Goal: Find specific page/section: Find specific page/section

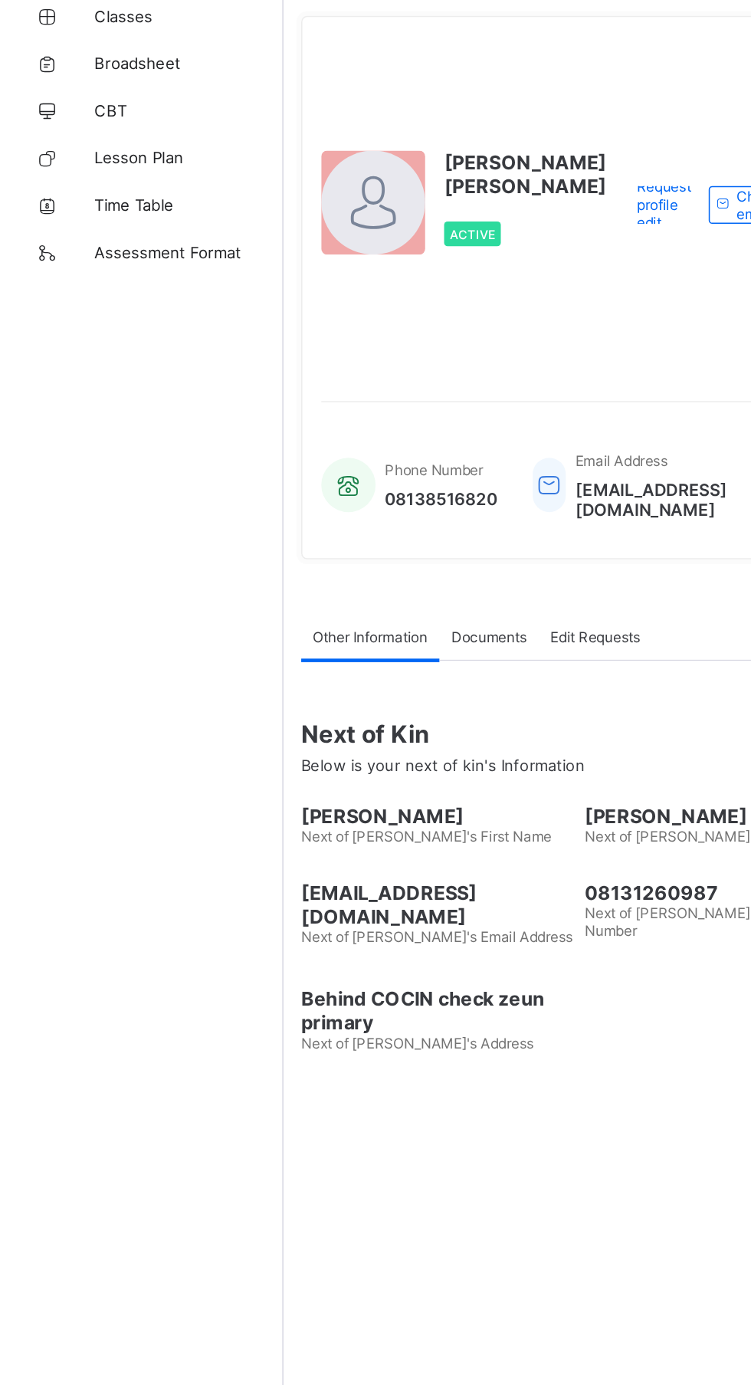
click at [94, 92] on span "Classes" at bounding box center [122, 92] width 123 height 12
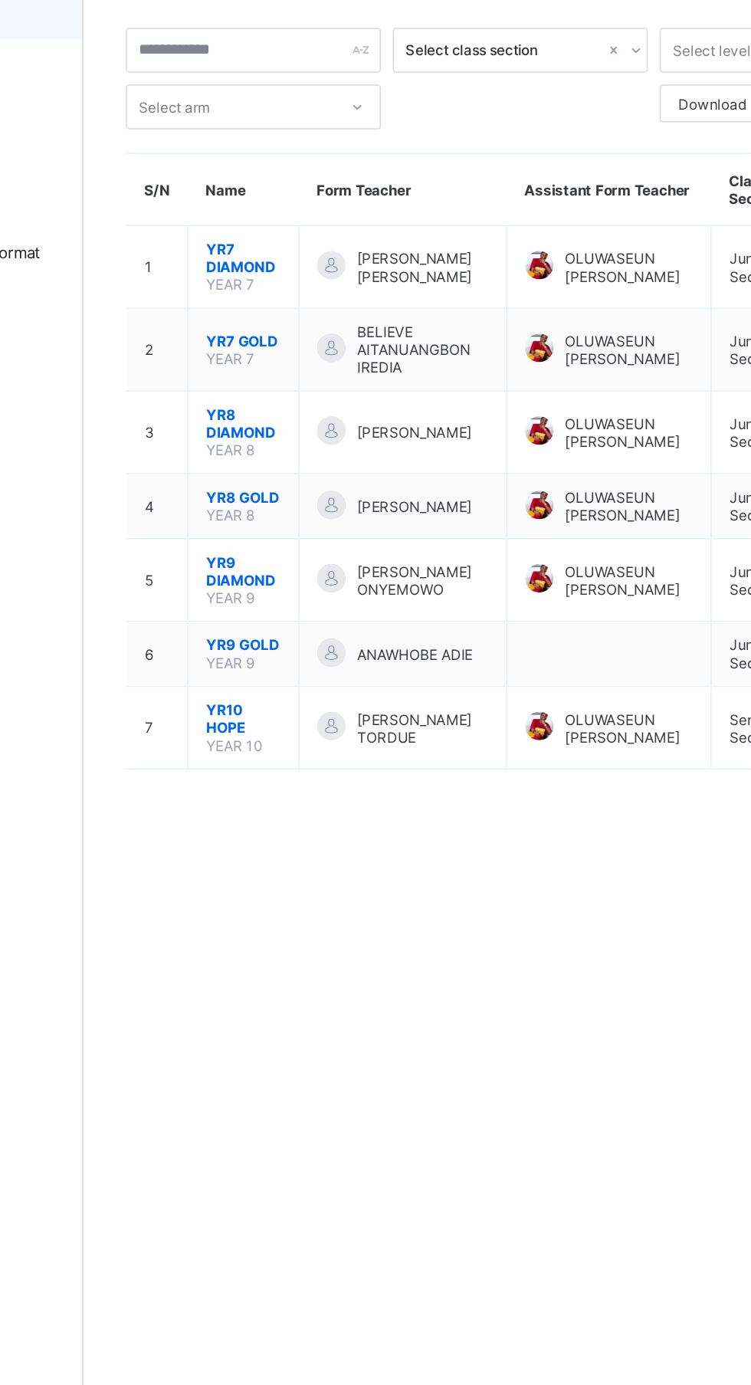
click at [300, 459] on span "YR9 DIAMOND" at bounding box center [288, 452] width 48 height 23
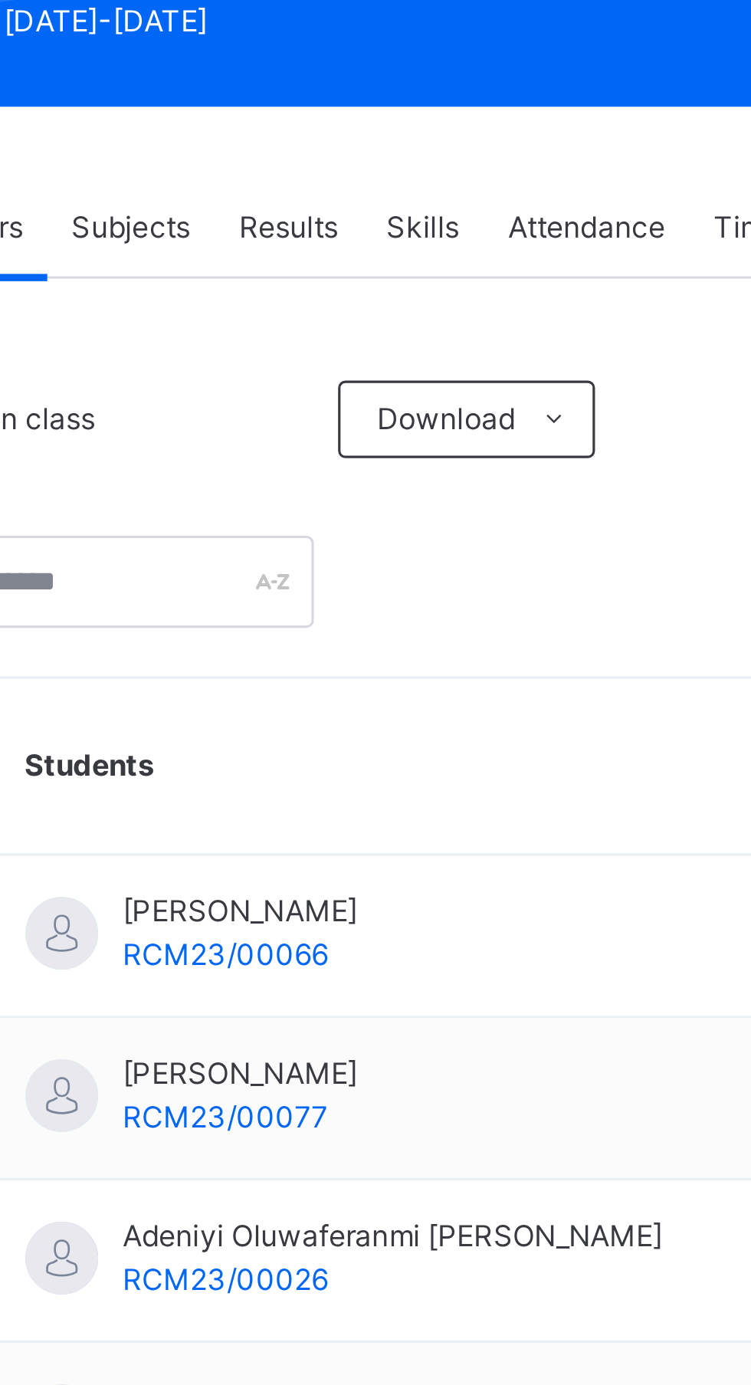
click at [471, 354] on div "Attendance" at bounding box center [463, 347] width 65 height 31
